Goal: Transaction & Acquisition: Subscribe to service/newsletter

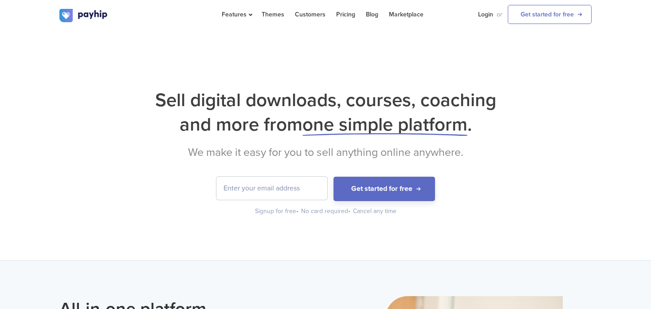
click at [289, 185] on input "email" at bounding box center [271, 187] width 111 height 23
type input "[EMAIL_ADDRESS][DOMAIN_NAME]"
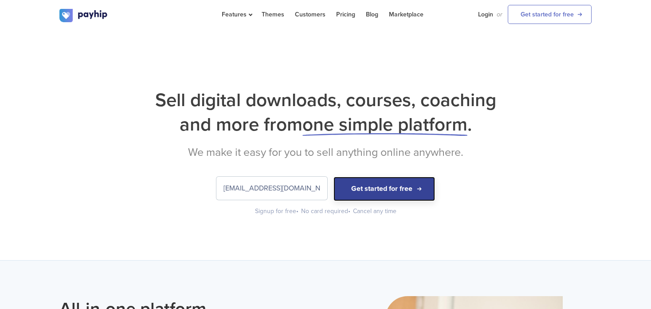
click at [381, 194] on button "Get started for free" at bounding box center [384, 188] width 102 height 24
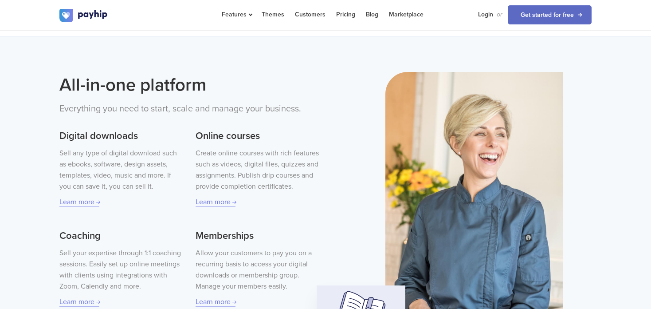
scroll to position [266, 0]
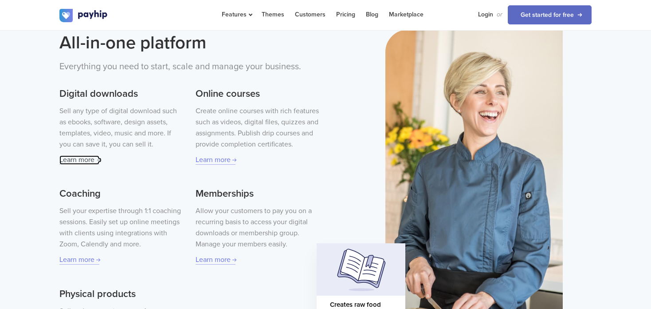
click at [82, 159] on link "Learn more" at bounding box center [79, 159] width 40 height 9
